Goal: Information Seeking & Learning: Learn about a topic

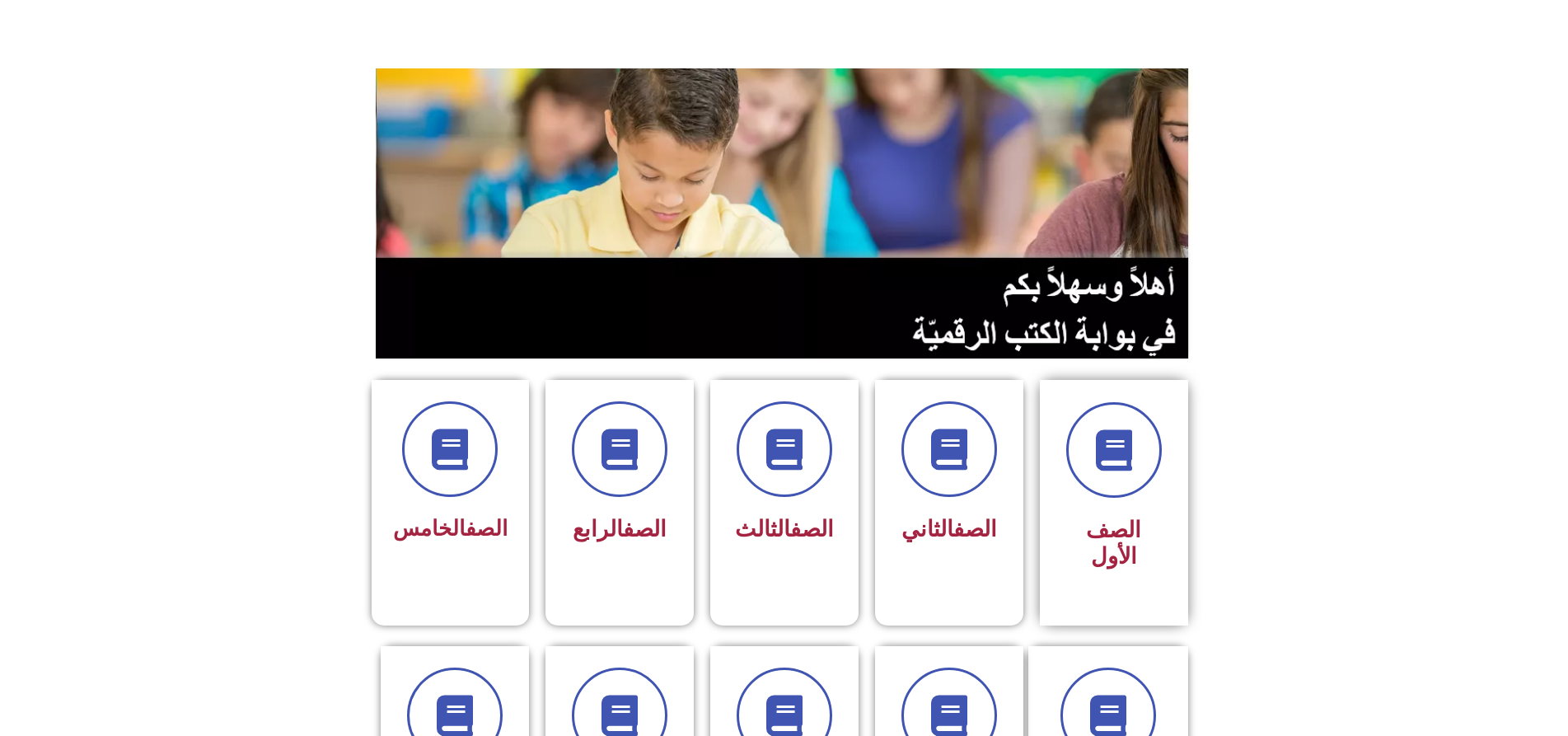
scroll to position [329, 0]
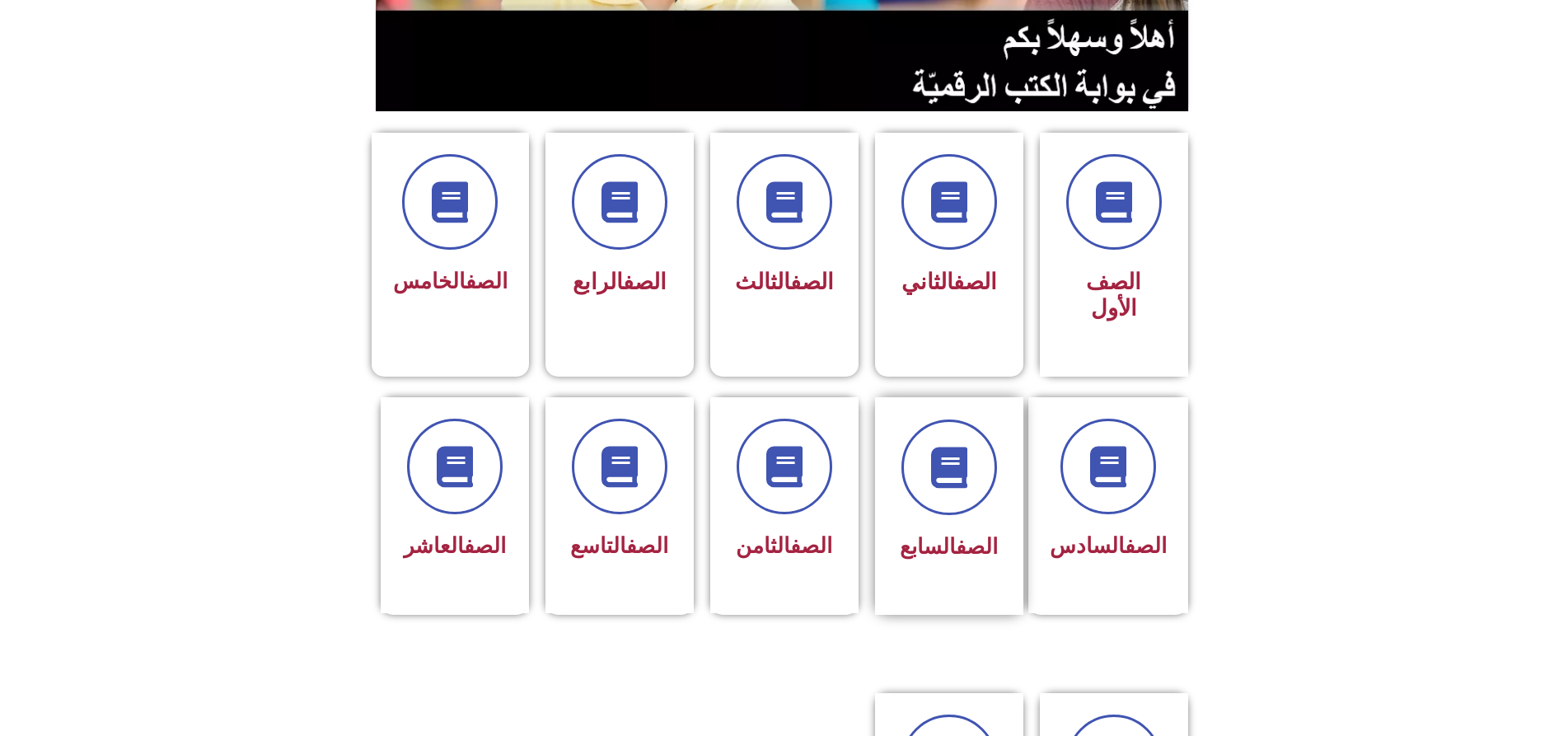
click at [1002, 397] on div "الصف السابع" at bounding box center [949, 506] width 148 height 217
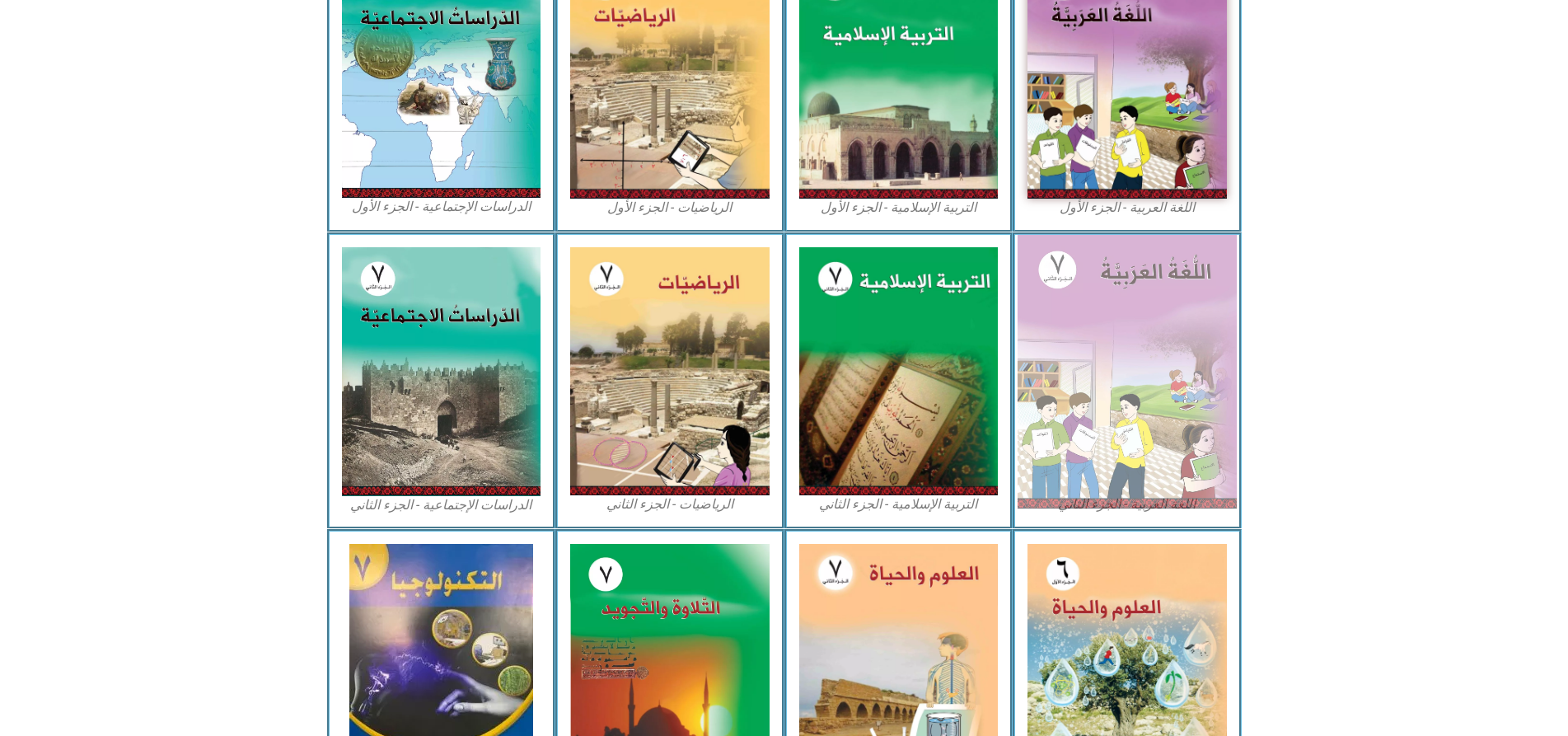
scroll to position [697, 0]
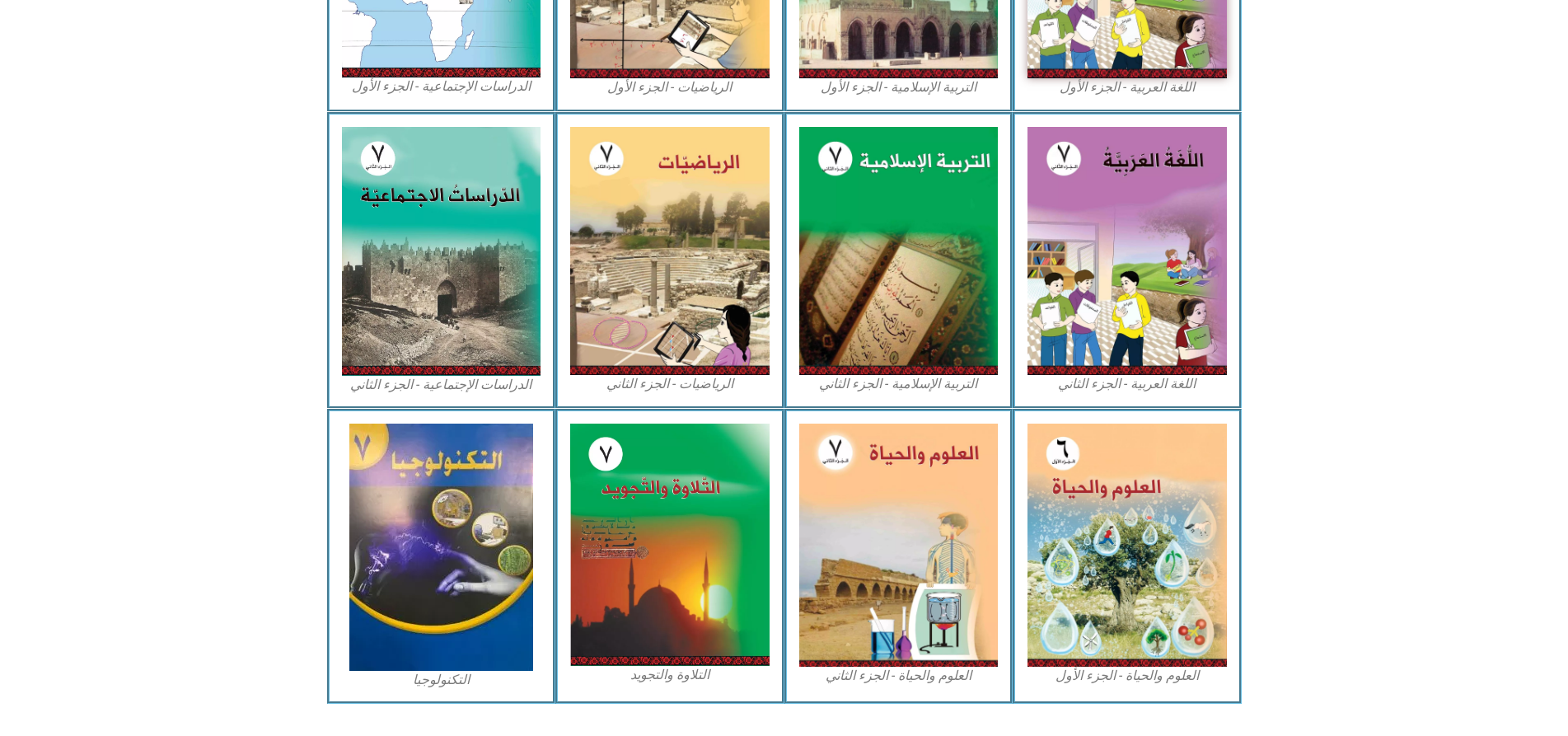
drag, startPoint x: 1236, startPoint y: 514, endPoint x: 1243, endPoint y: 520, distance: 9.2
click at [1243, 520] on section "العلوم والحياة - الجزء الأول العلوم والحياة - الجزء الثاني التلاوة والتجويد الت…" at bounding box center [784, 557] width 1568 height 295
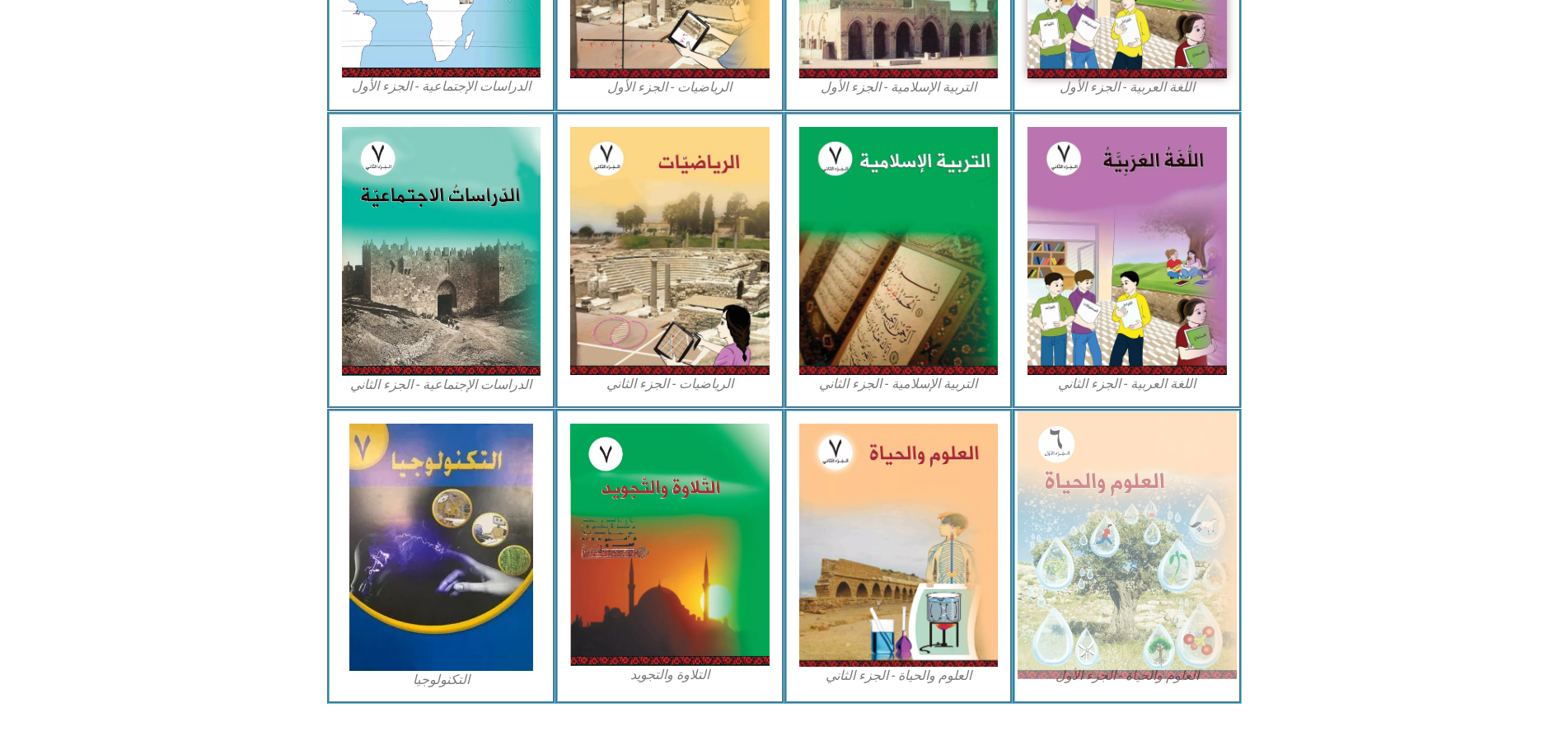
click at [1151, 512] on img at bounding box center [1127, 544] width 219 height 267
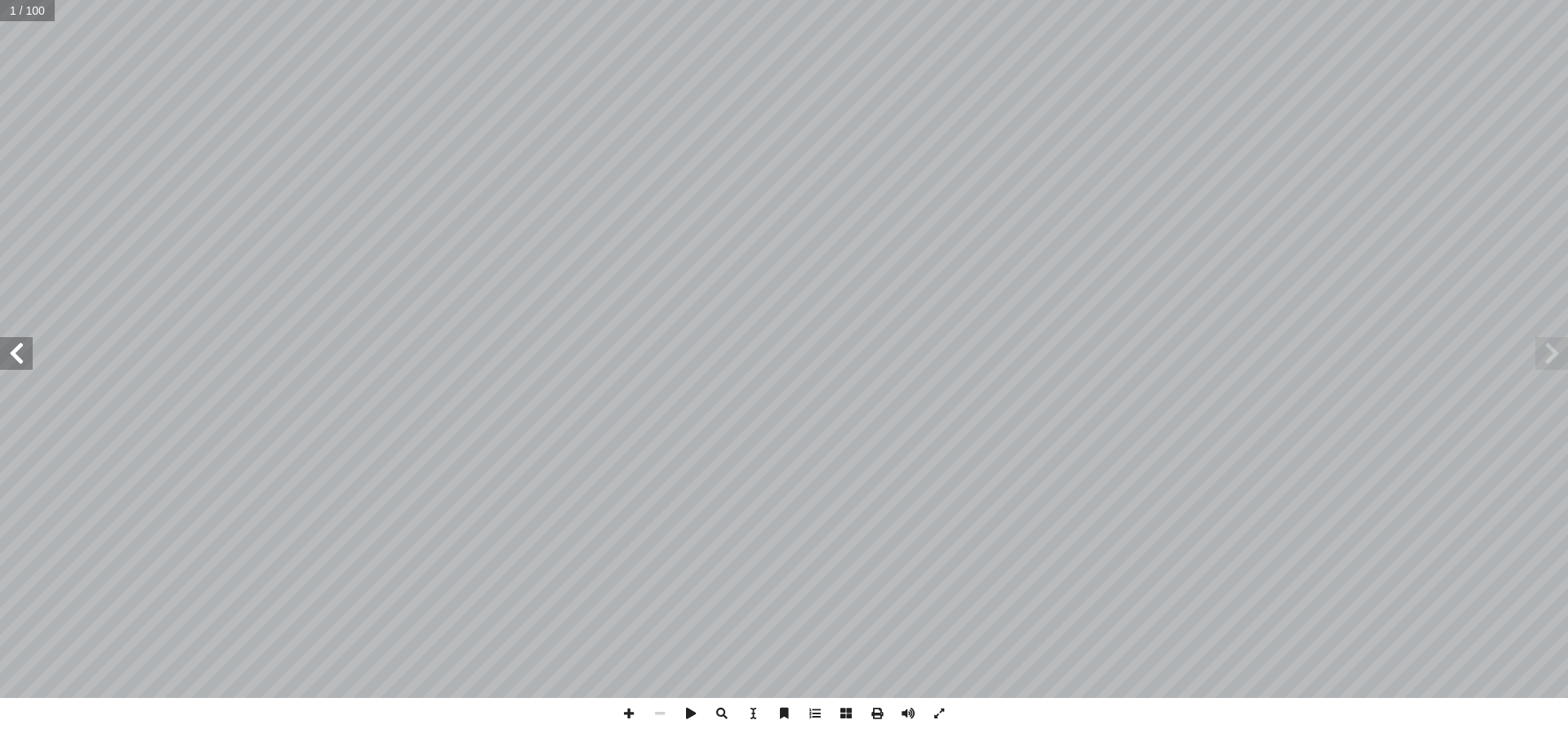
click at [9, 360] on span at bounding box center [16, 353] width 33 height 33
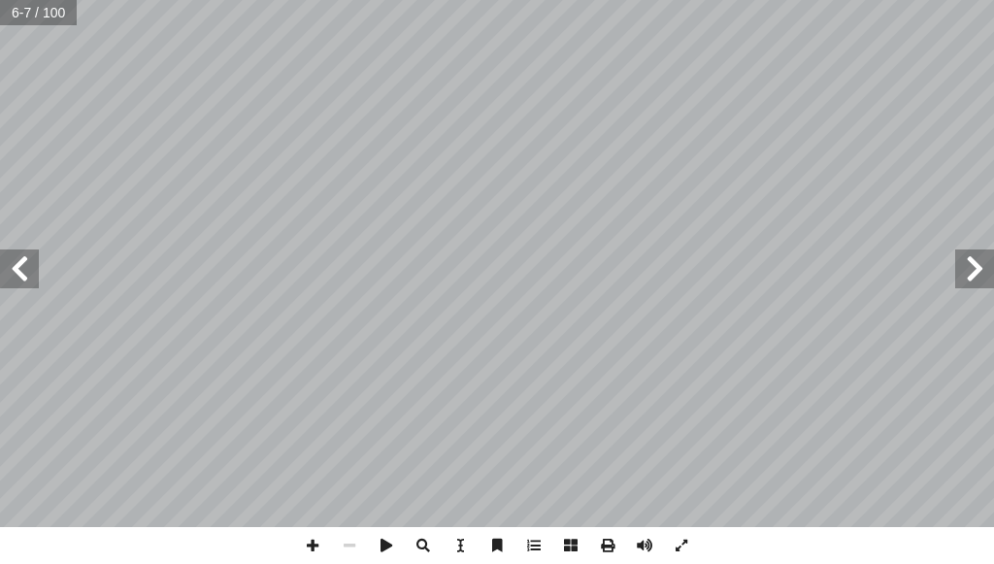
click at [23, 284] on span at bounding box center [19, 269] width 39 height 39
click at [18, 269] on span at bounding box center [19, 269] width 39 height 39
click at [22, 268] on span at bounding box center [19, 269] width 39 height 39
click at [34, 261] on span at bounding box center [19, 269] width 39 height 39
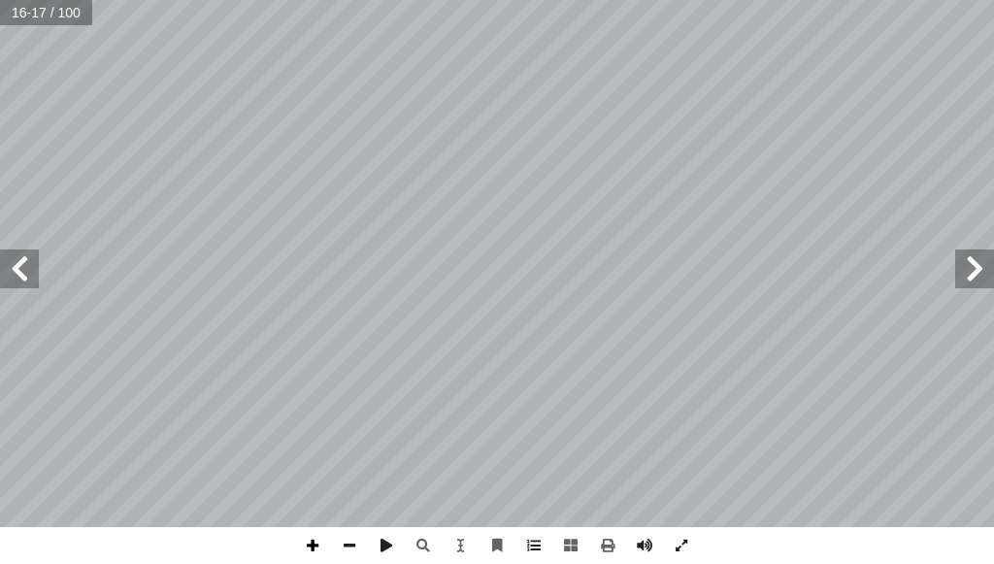
click at [321, 551] on span at bounding box center [312, 545] width 37 height 37
click at [532, 131] on html "الصفحة الرئيسية الصف الأول الصف الثاني الصف الثالث الصف الرابع الصف الخامس الصف…" at bounding box center [497, 65] width 994 height 131
click at [343, 547] on span at bounding box center [349, 545] width 37 height 37
click at [340, 545] on span at bounding box center [349, 545] width 37 height 37
click at [968, 284] on span at bounding box center [974, 269] width 39 height 39
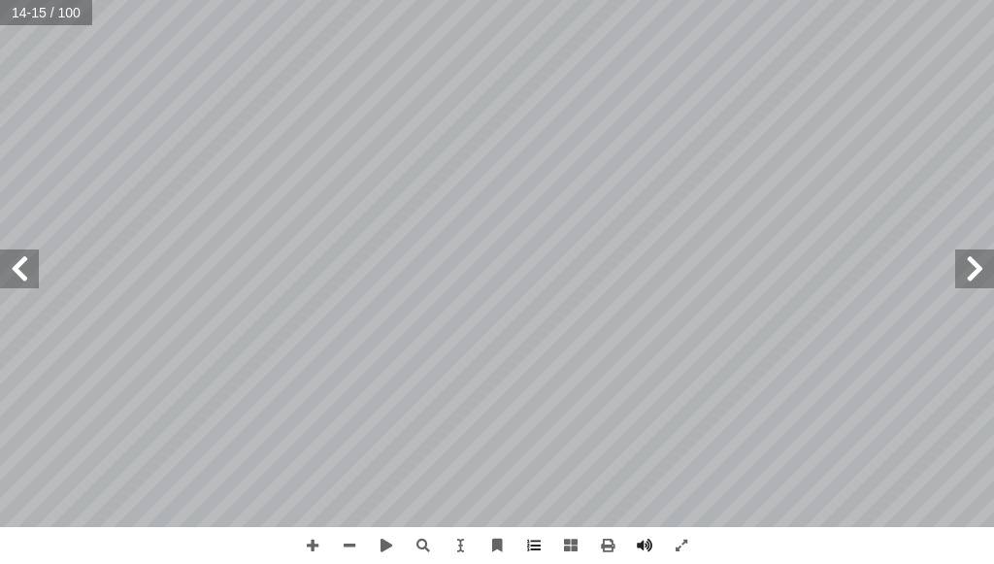
click at [25, 271] on span at bounding box center [19, 269] width 39 height 39
click at [900, 556] on div "12 ) 5 نشاط ( يض والتغذية أ نسان في عمليات ال� إ بات والحيوان وال� ّ التكامل بي…" at bounding box center [497, 282] width 994 height 564
